Goal: Check status: Check status

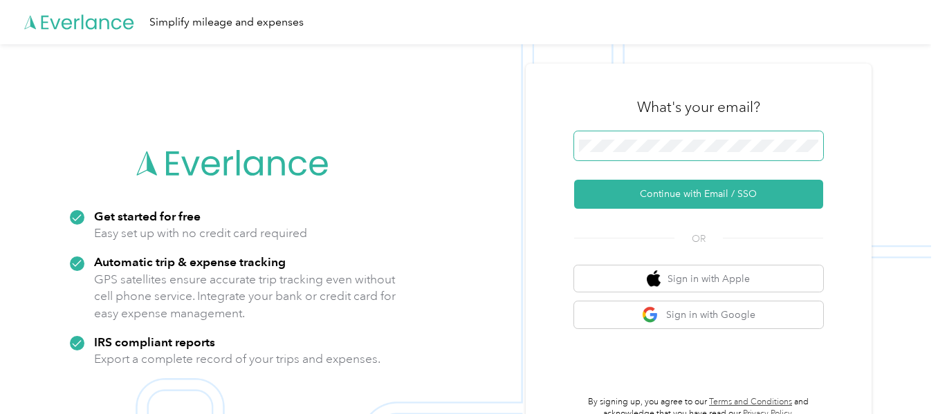
click at [734, 138] on span at bounding box center [698, 145] width 249 height 29
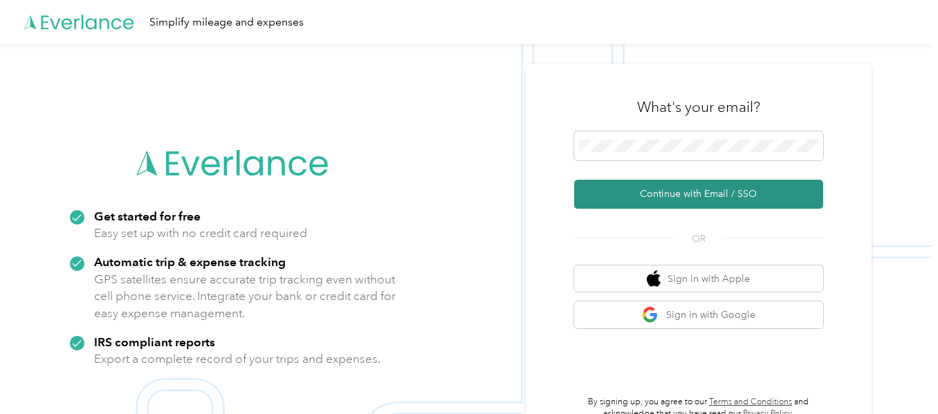
click at [685, 183] on button "Continue with Email / SSO" at bounding box center [698, 194] width 249 height 29
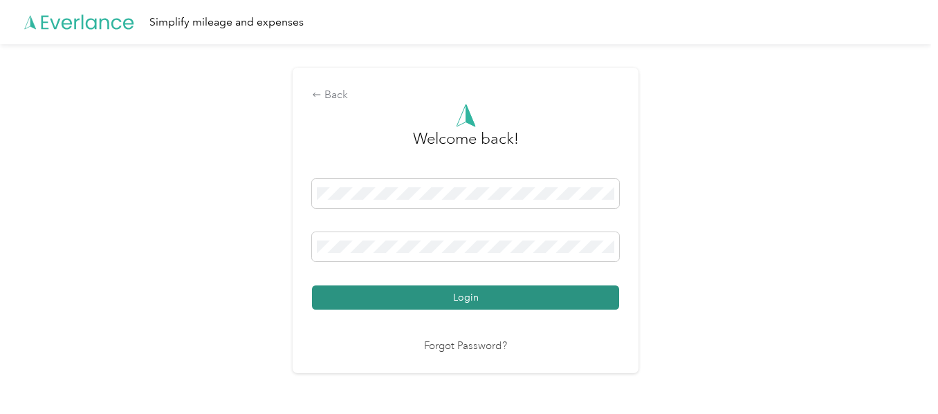
click at [450, 292] on button "Login" at bounding box center [465, 298] width 307 height 24
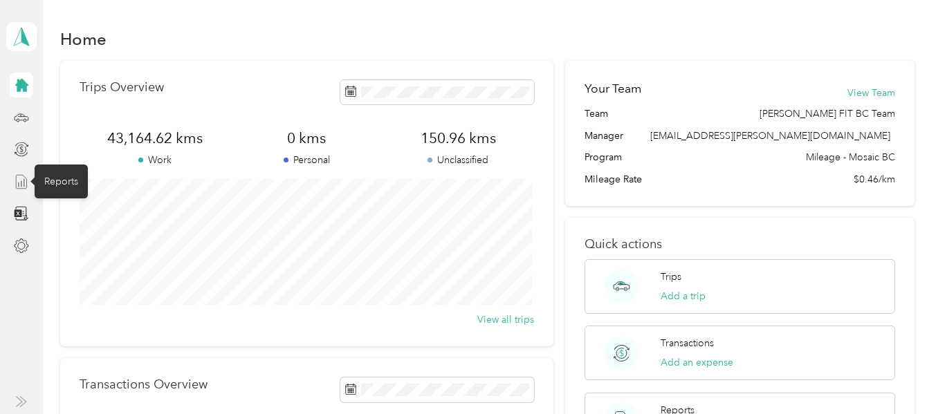
click at [24, 185] on icon at bounding box center [21, 181] width 15 height 15
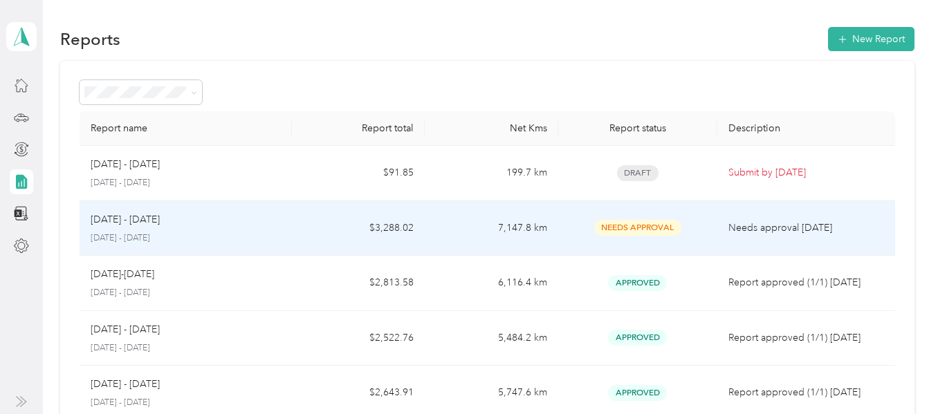
click at [247, 227] on div "[DATE] - [DATE] [DATE] - [DATE]" at bounding box center [186, 228] width 191 height 32
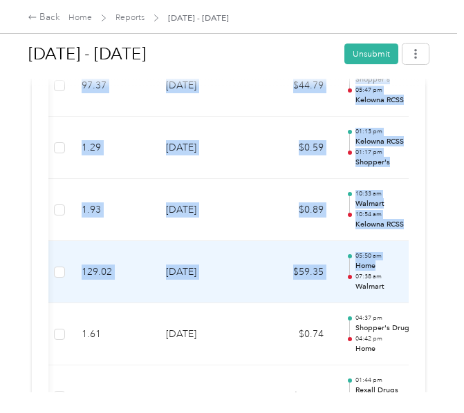
scroll to position [0, 452]
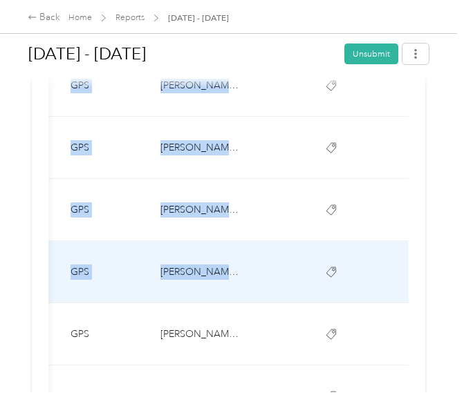
drag, startPoint x: 227, startPoint y: 134, endPoint x: 396, endPoint y: 287, distance: 227.6
copy table "Lorem Ips Dolo Sita Conse Adipisci Elits Doeius Tempori Utlab Etdo 65.8 8-28-47…"
